Goal: Information Seeking & Learning: Learn about a topic

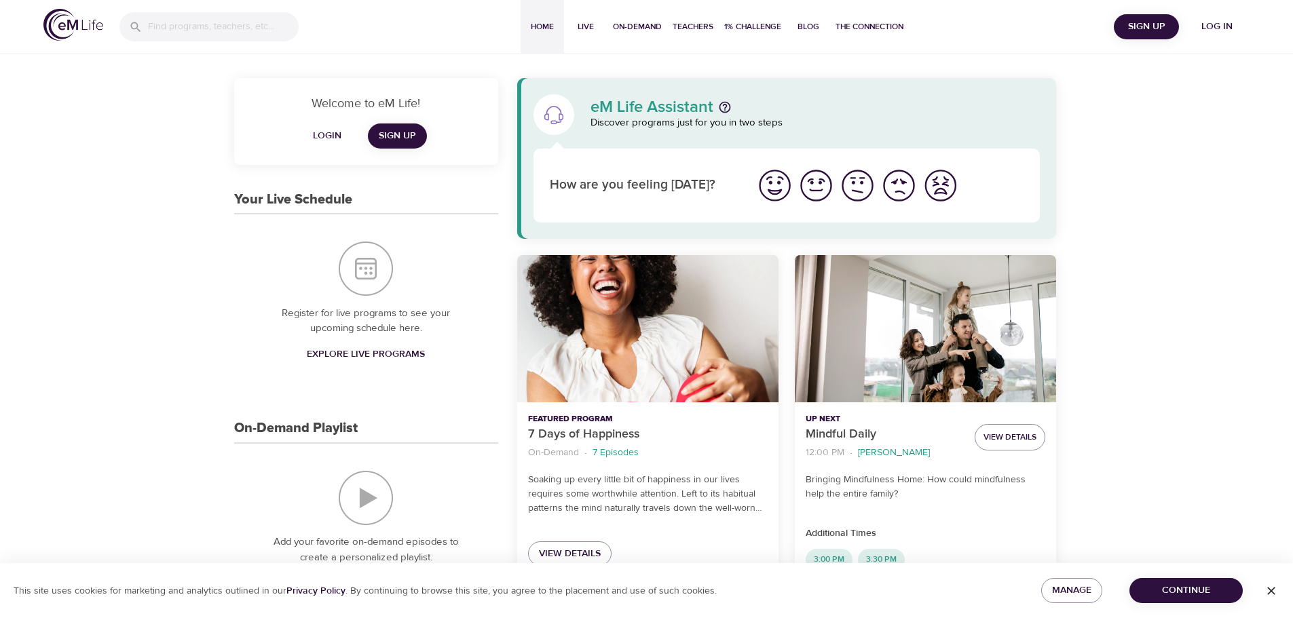
click at [1225, 20] on span "Log in" at bounding box center [1217, 26] width 54 height 17
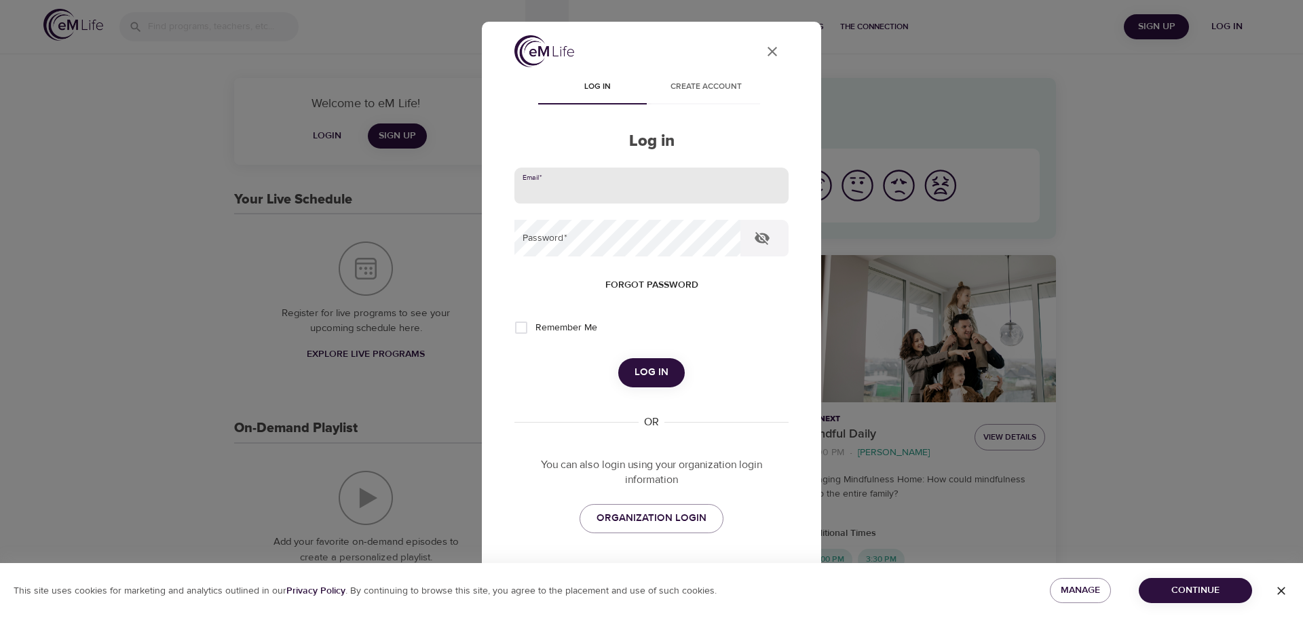
click at [622, 189] on input "email" at bounding box center [652, 186] width 274 height 37
type input "[PERSON_NAME][EMAIL_ADDRESS][PERSON_NAME][DOMAIN_NAME]"
click at [618, 358] on button "Log in" at bounding box center [651, 372] width 67 height 29
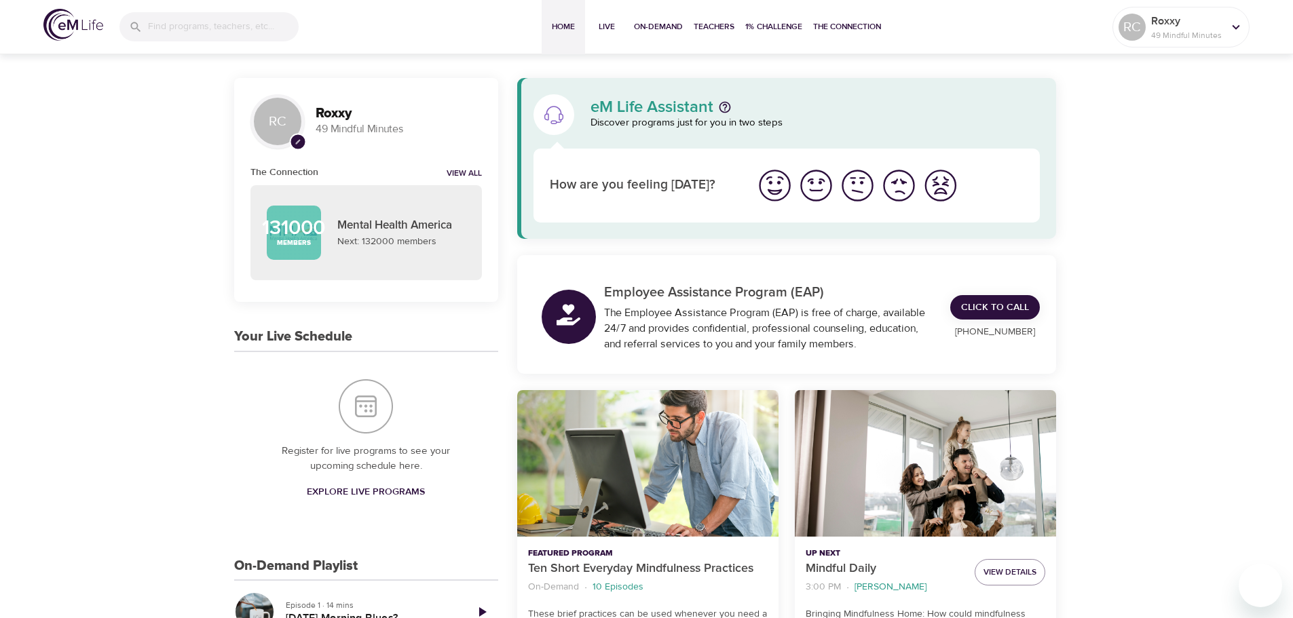
click at [815, 191] on img "I'm feeling good" at bounding box center [816, 185] width 37 height 37
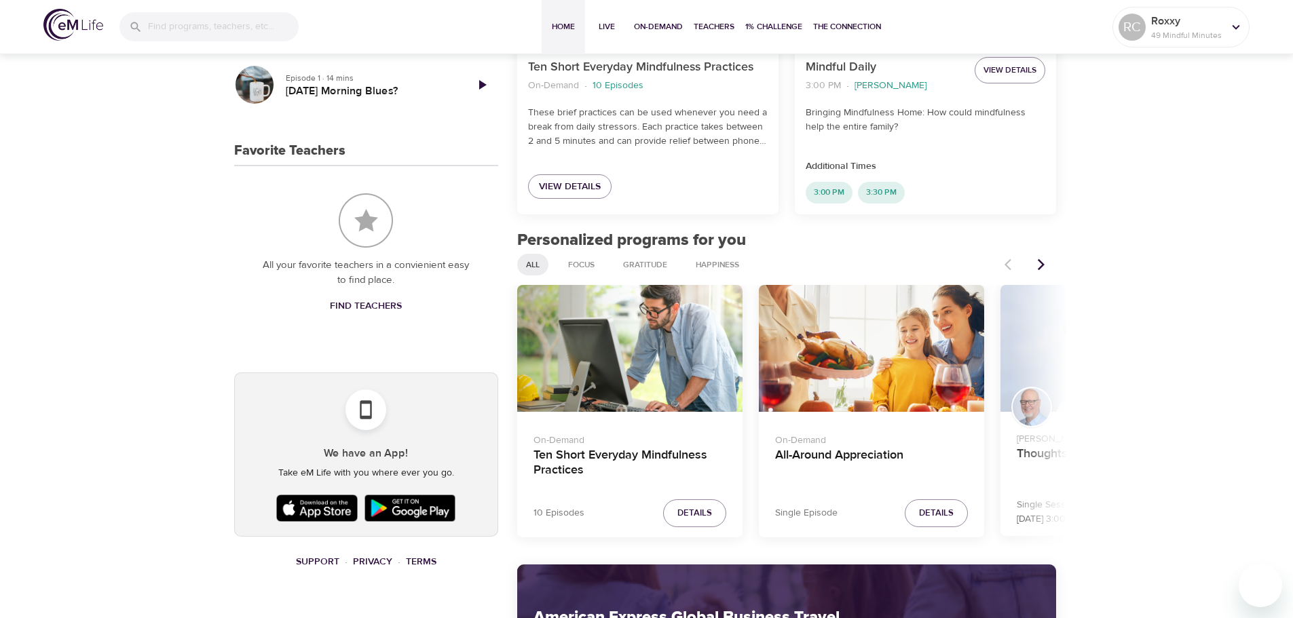
scroll to position [407, 0]
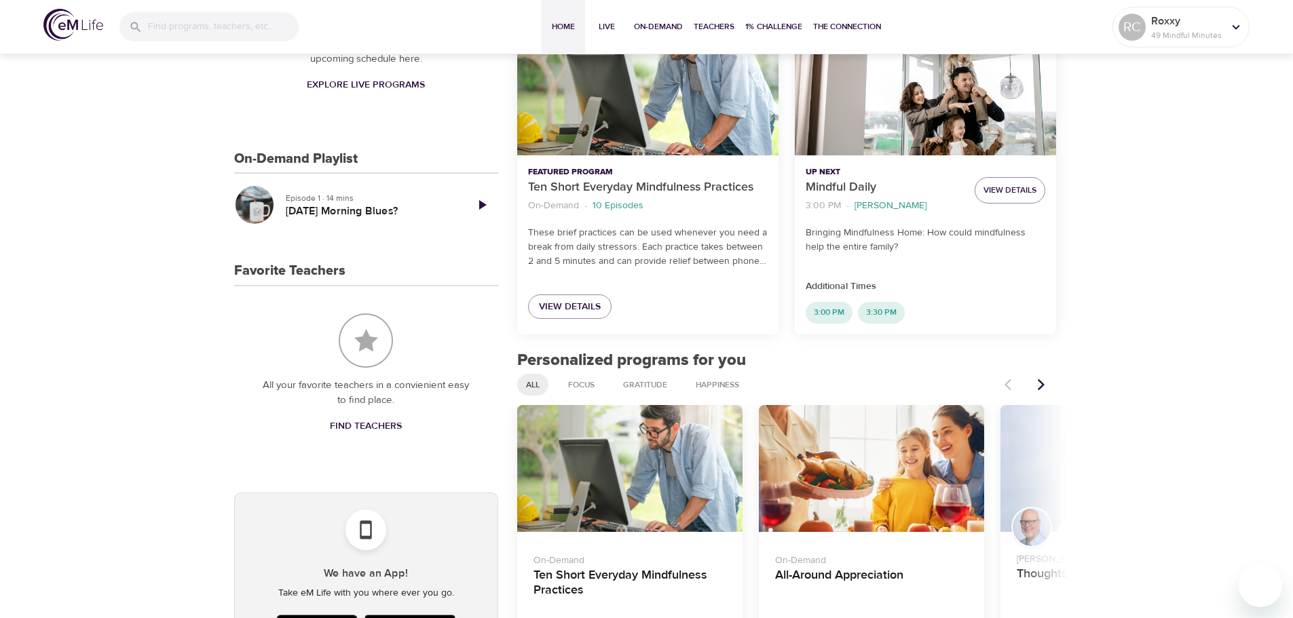
click at [679, 487] on div "Ten Short Everyday Mindfulness Practices" at bounding box center [629, 468] width 225 height 127
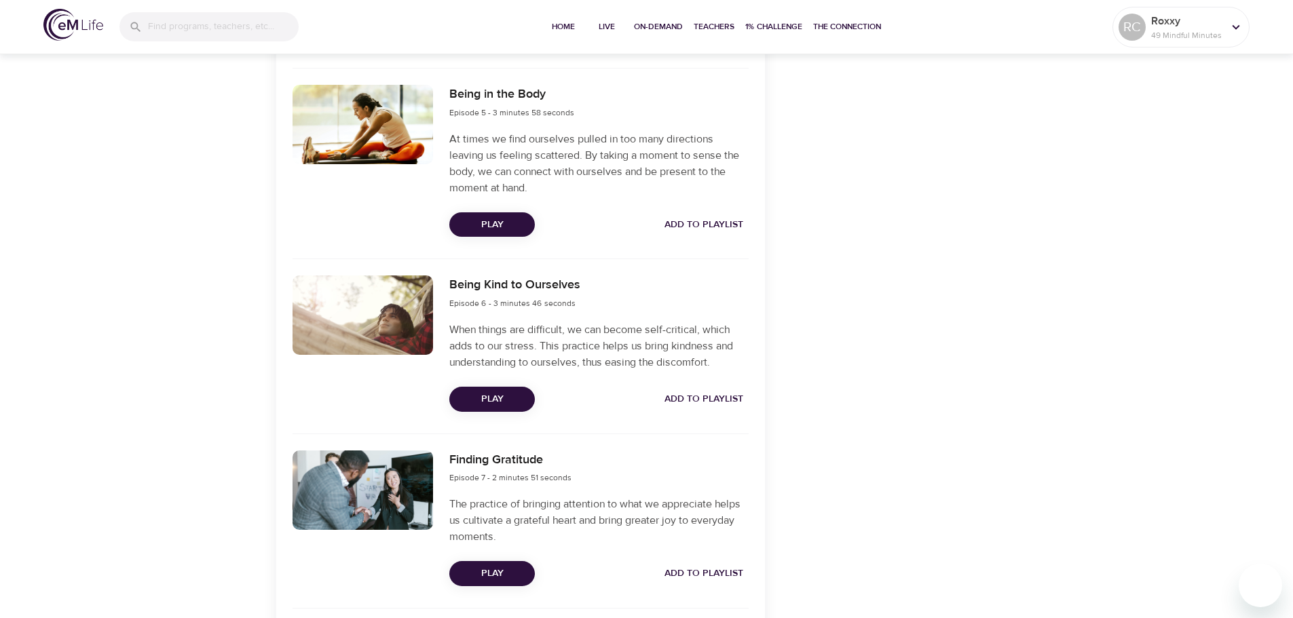
scroll to position [1086, 0]
